Goal: Find specific page/section: Find specific page/section

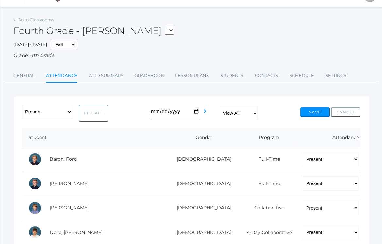
scroll to position [23, 0]
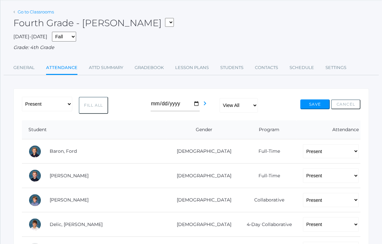
click at [25, 13] on link "Go to Classrooms" at bounding box center [36, 11] width 36 height 5
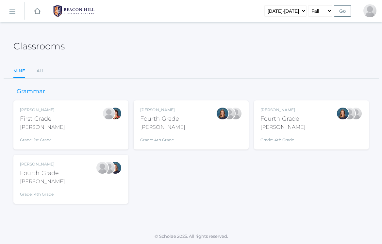
click at [10, 11] on rect at bounding box center [12, 12] width 10 height 10
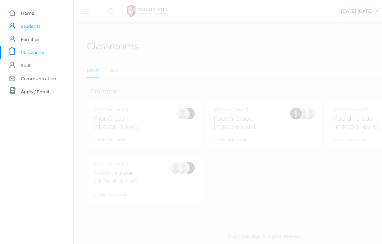
click at [24, 25] on span "Students" at bounding box center [30, 26] width 19 height 13
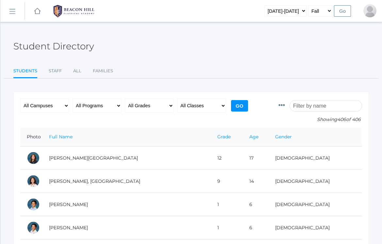
click at [123, 107] on div "All Campuses Upper Campus Lower Campus All Programs Full-Time Collaborative 4-D…" at bounding box center [134, 112] width 229 height 29
select select "4"
select select "1972"
select select "Full-Time"
click at [240, 107] on input "Go" at bounding box center [239, 105] width 17 height 11
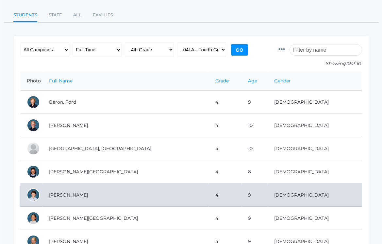
scroll to position [56, 0]
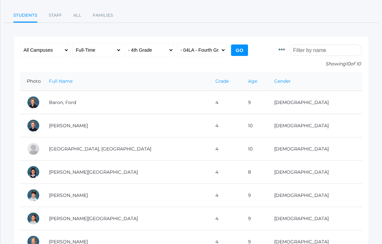
click at [244, 47] on input "Go" at bounding box center [239, 49] width 17 height 11
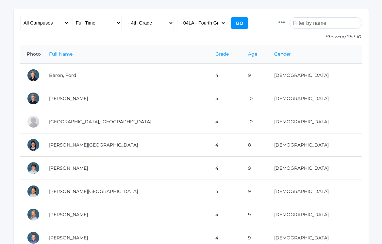
scroll to position [86, 0]
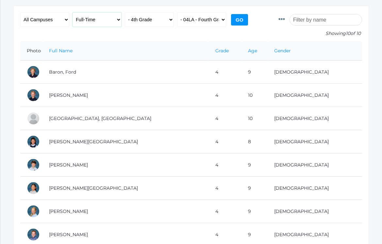
select select "4-Day Collaborative"
click at [242, 22] on input "Go" at bounding box center [239, 19] width 17 height 11
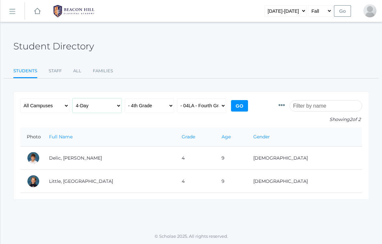
select select "Collaborative"
click at [6, 11] on link "icons/ui/navigation/hamburger Created with Sketch." at bounding box center [12, 11] width 24 height 18
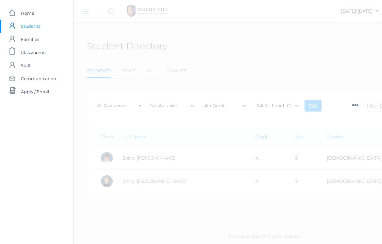
click at [162, 50] on div "icons/ui/navigation/hamburger Created with Sketch. icons/ui/navigation/home Cre…" at bounding box center [265, 122] width 382 height 244
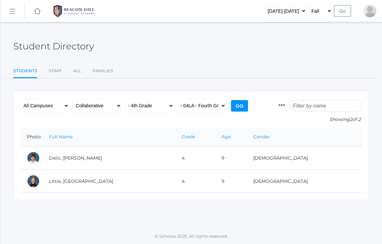
click at [11, 14] on link "icons/ui/navigation/hamburger Created with Sketch." at bounding box center [12, 11] width 24 height 18
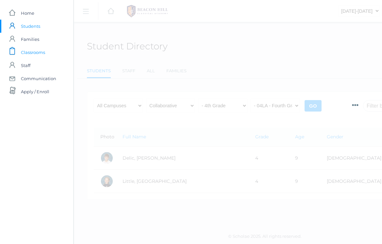
click at [31, 54] on span "Classrooms" at bounding box center [33, 52] width 24 height 13
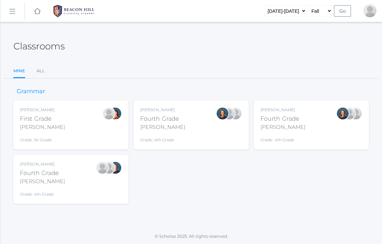
click at [182, 124] on div "Ellie Bradley Fourth Grade Bradley Grade: 4th Grade 04LA" at bounding box center [191, 125] width 102 height 36
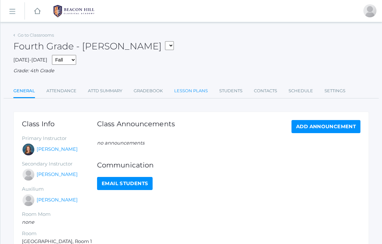
click at [188, 88] on link "Lesson Plans" at bounding box center [191, 90] width 34 height 13
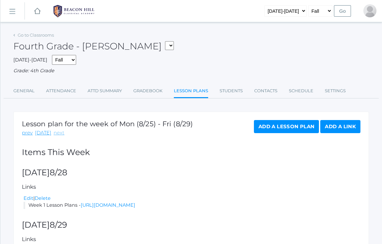
click at [55, 131] on link "next" at bounding box center [59, 133] width 11 height 8
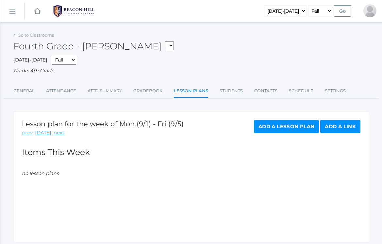
click at [25, 130] on link "prev" at bounding box center [27, 133] width 11 height 8
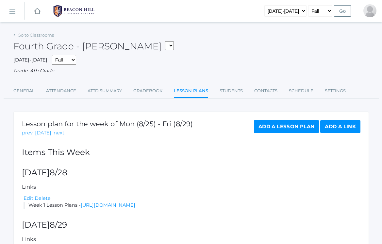
click at [14, 14] on rect at bounding box center [12, 12] width 10 height 10
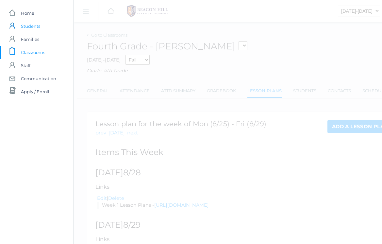
click at [29, 27] on span "Students" at bounding box center [30, 26] width 19 height 13
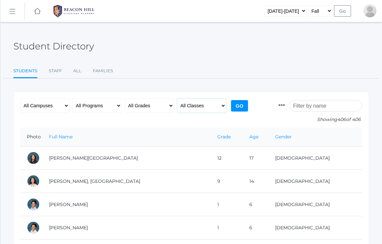
select select "1972"
click at [241, 106] on input "Go" at bounding box center [239, 105] width 17 height 11
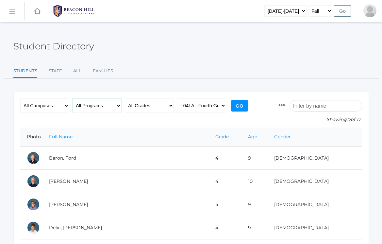
select select "Full-Time"
click at [234, 105] on input "Go" at bounding box center [239, 105] width 17 height 11
select select "4-Day Collaborative"
click at [239, 104] on input "Go" at bounding box center [239, 105] width 17 height 11
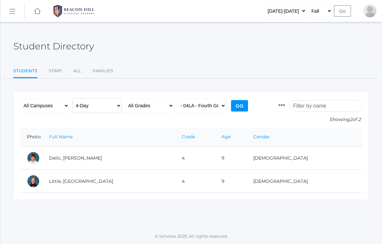
select select "Full-Time"
click at [239, 104] on input "Go" at bounding box center [239, 105] width 17 height 11
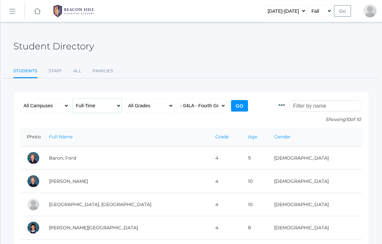
select select "Collaborative"
click at [244, 106] on input "Go" at bounding box center [239, 105] width 17 height 11
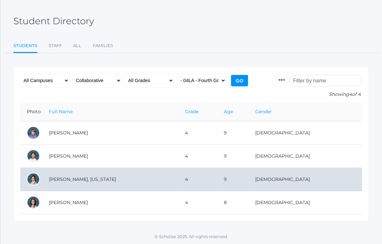
scroll to position [25, 0]
